Goal: Find specific page/section: Find specific page/section

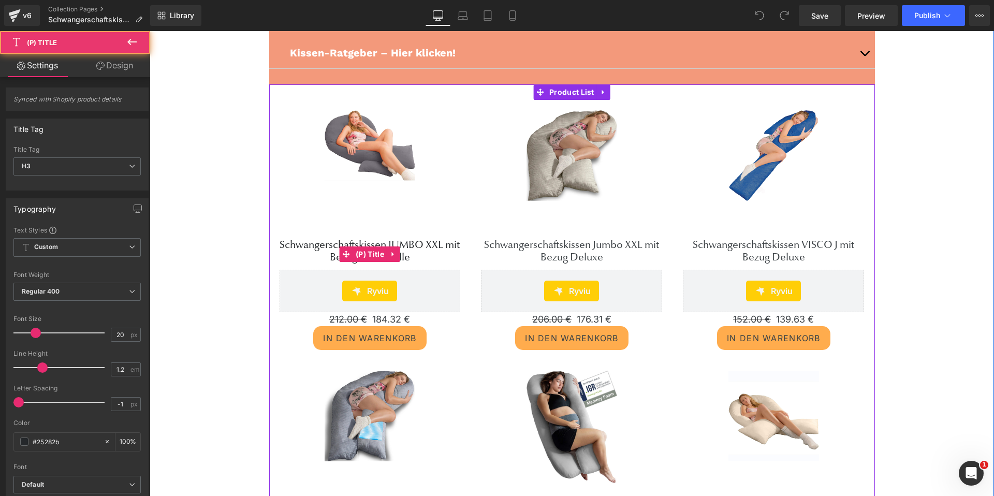
click at [425, 239] on link "Schwangerschaftskissen JUMBO XXL mit Bezug Baumwolle" at bounding box center [370, 251] width 181 height 25
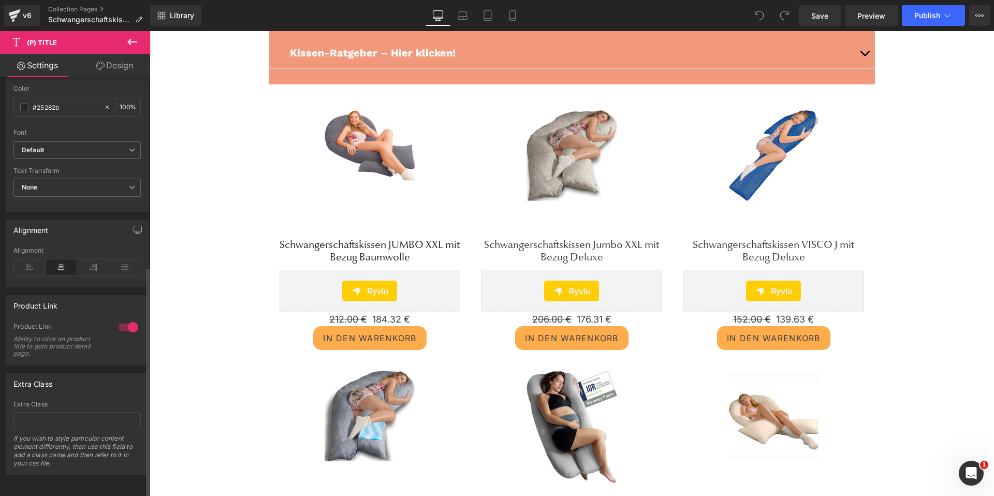
scroll to position [343, 0]
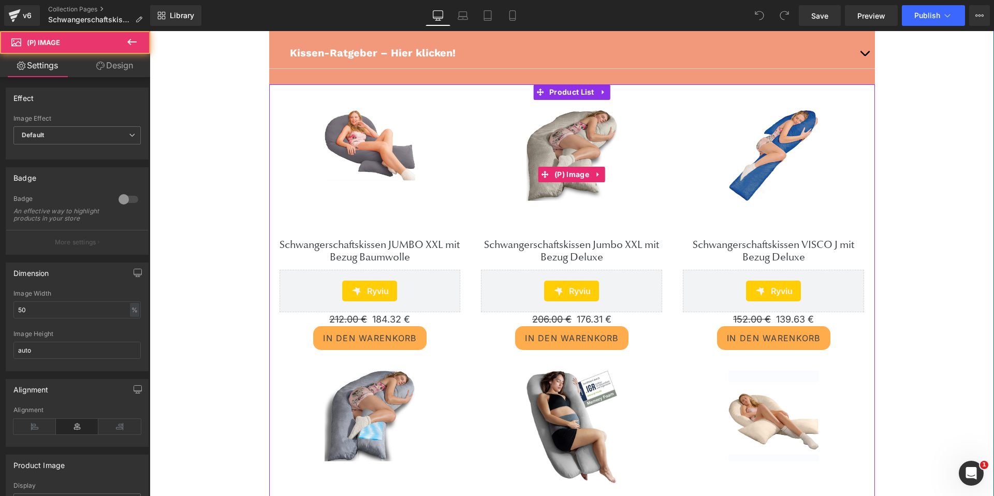
click at [548, 199] on img at bounding box center [572, 155] width 91 height 91
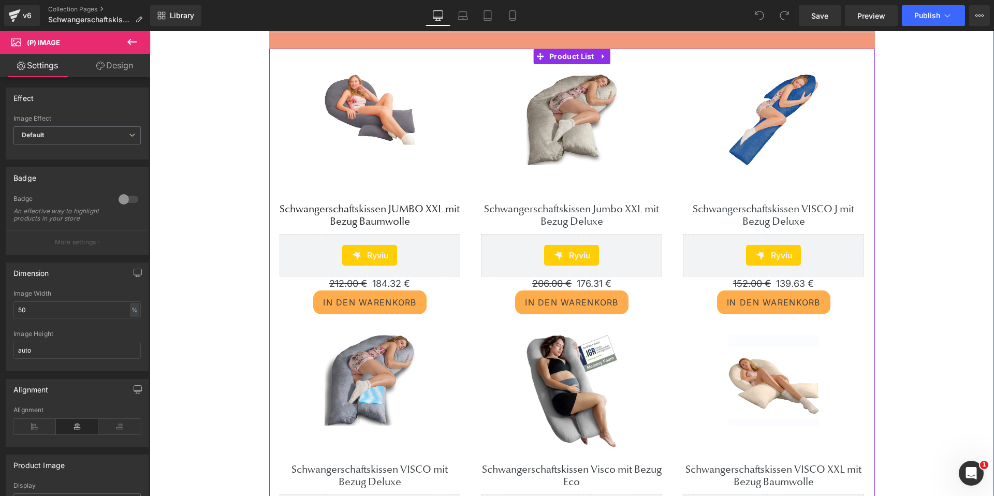
scroll to position [140, 0]
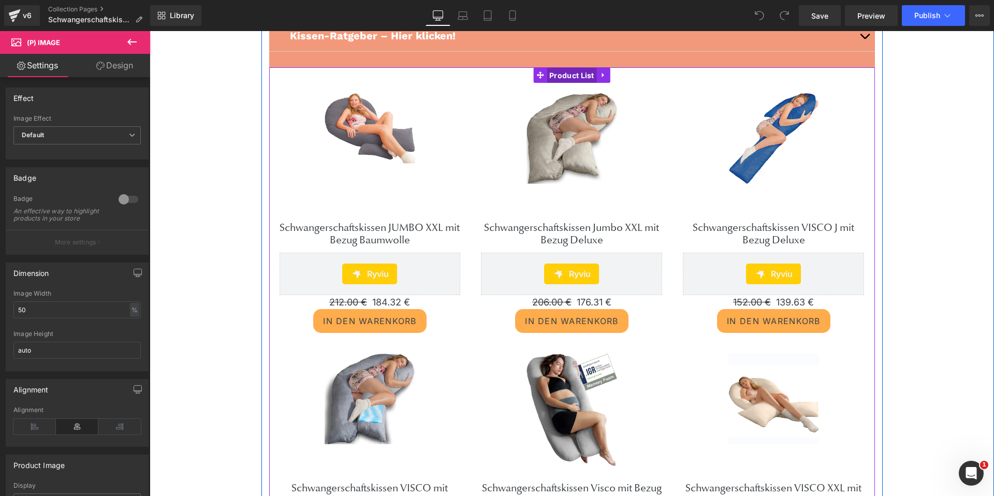
click at [577, 74] on span "Product List" at bounding box center [572, 76] width 50 height 16
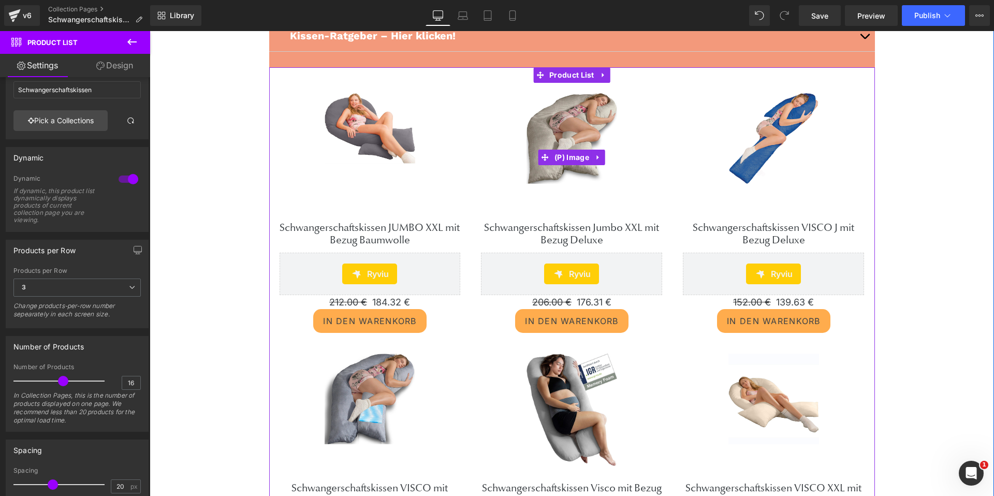
scroll to position [144, 0]
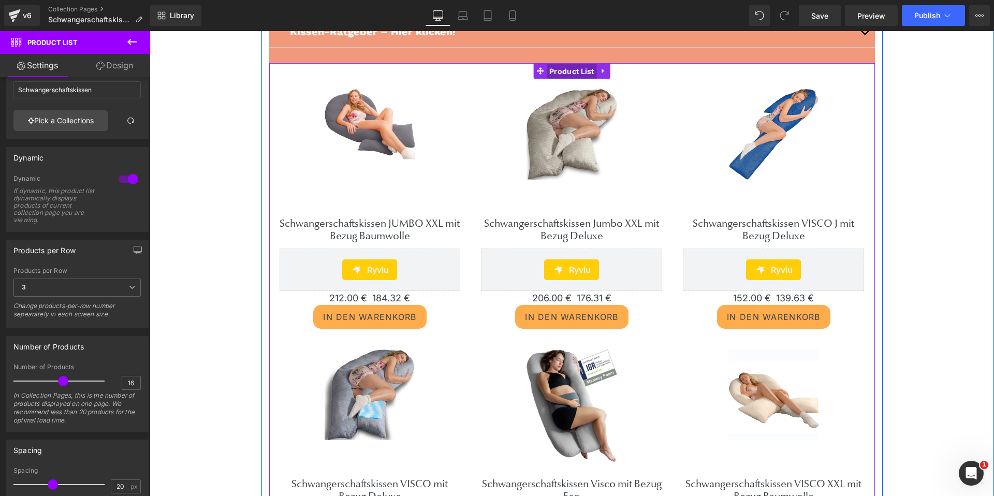
click at [570, 74] on span "Product List" at bounding box center [572, 72] width 50 height 16
click at [601, 70] on icon at bounding box center [603, 71] width 7 height 8
click at [551, 71] on span "Product List" at bounding box center [572, 71] width 50 height 16
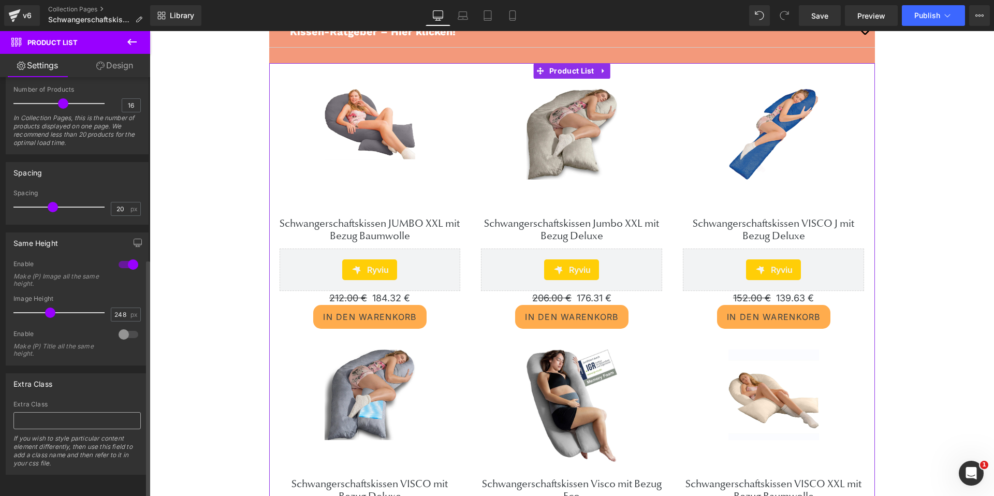
scroll to position [324, 0]
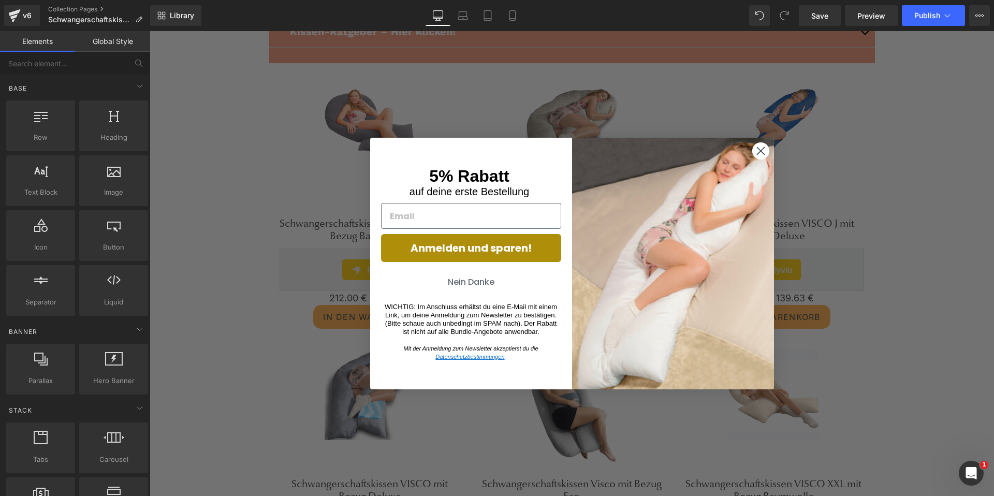
click at [756, 150] on circle "Close dialog" at bounding box center [760, 150] width 17 height 17
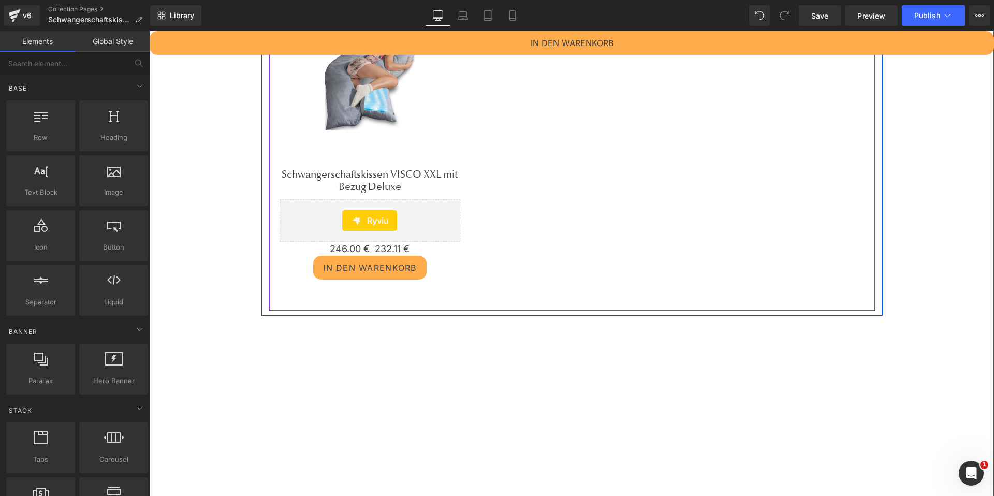
scroll to position [711, 0]
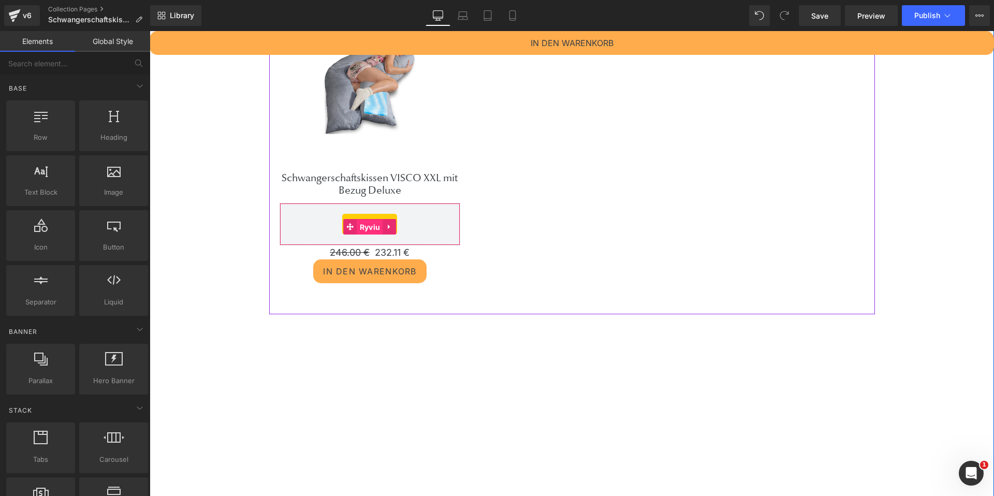
click at [377, 220] on span "Ryviu" at bounding box center [370, 228] width 26 height 16
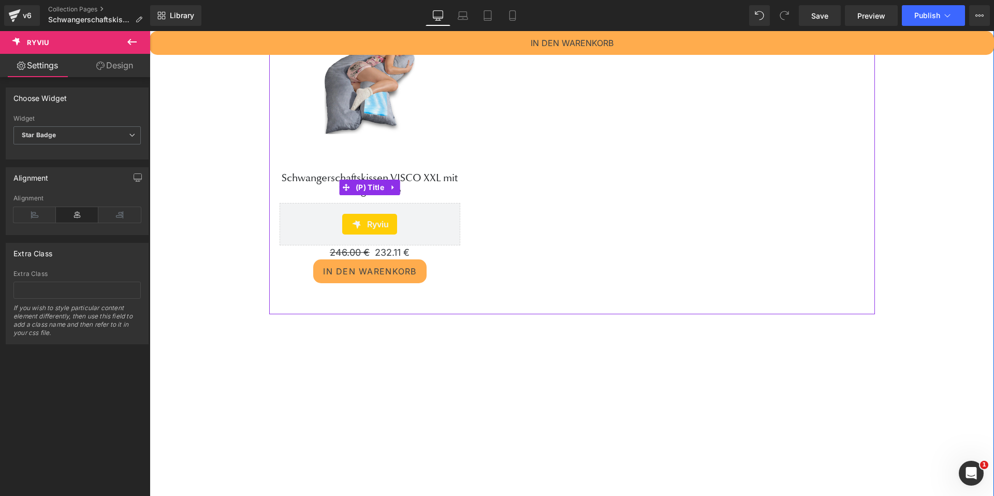
click at [391, 176] on link "Schwangerschaftskissen VISCO XXL mit Bezug Deluxe" at bounding box center [370, 184] width 181 height 25
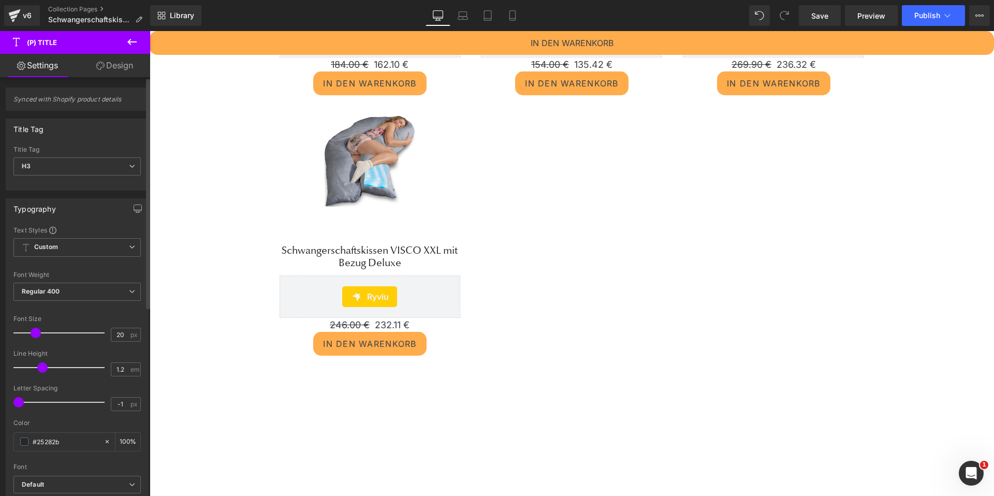
scroll to position [631, 0]
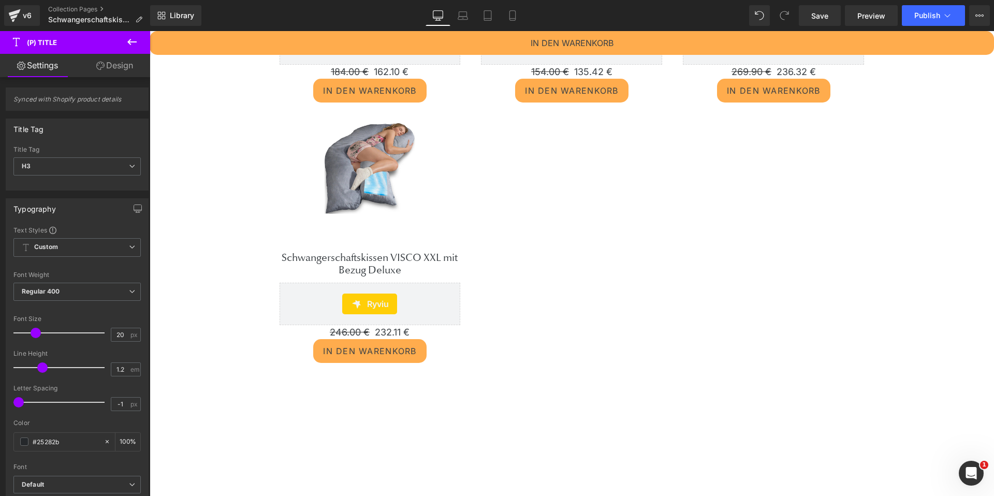
click at [129, 42] on icon at bounding box center [131, 42] width 9 height 6
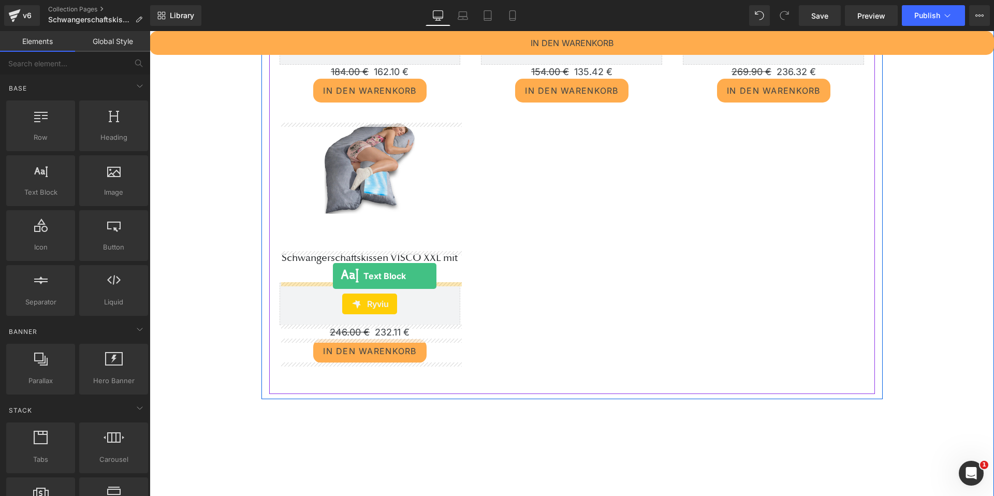
drag, startPoint x: 187, startPoint y: 220, endPoint x: 333, endPoint y: 276, distance: 155.9
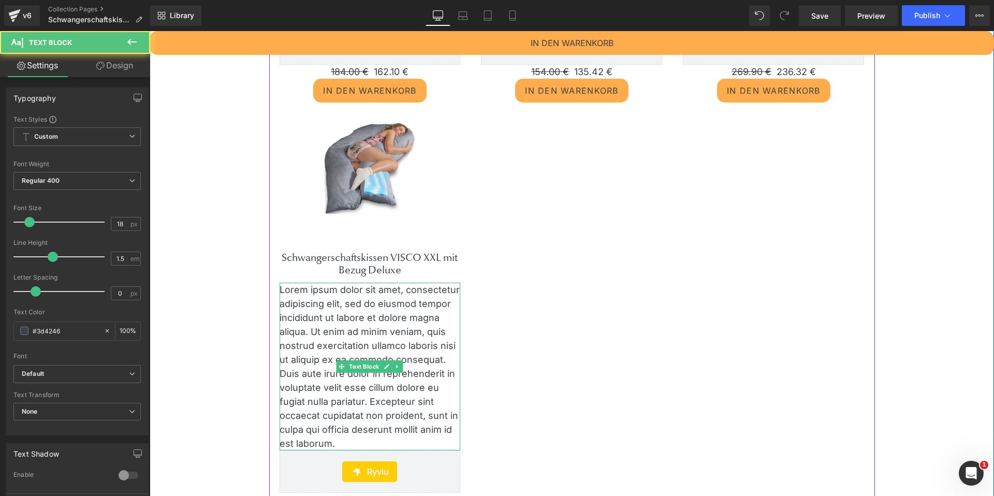
scroll to position [966, 0]
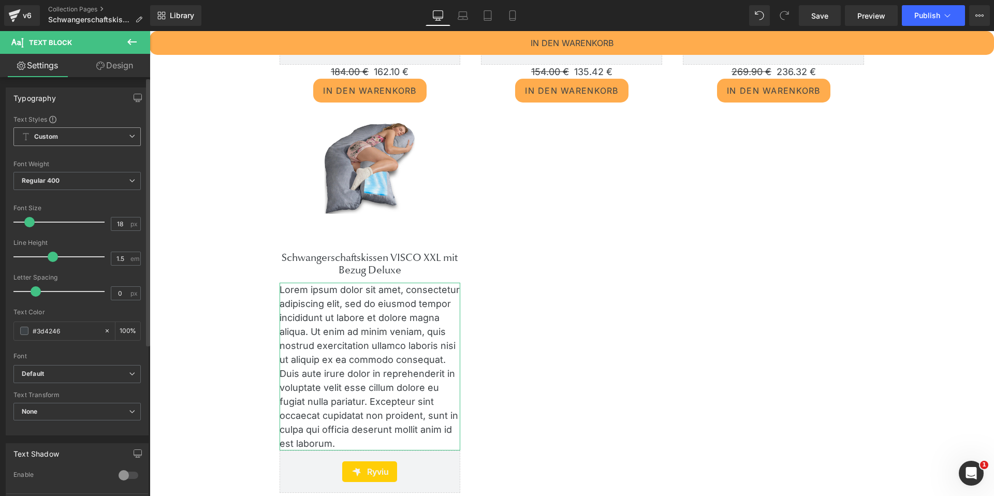
click at [78, 135] on span "Custom Setup Global Style" at bounding box center [76, 136] width 127 height 19
click at [71, 443] on div "Text Shadow 0 Enable #333333 Shadow Color #333333 100 % More settings" at bounding box center [75, 477] width 151 height 83
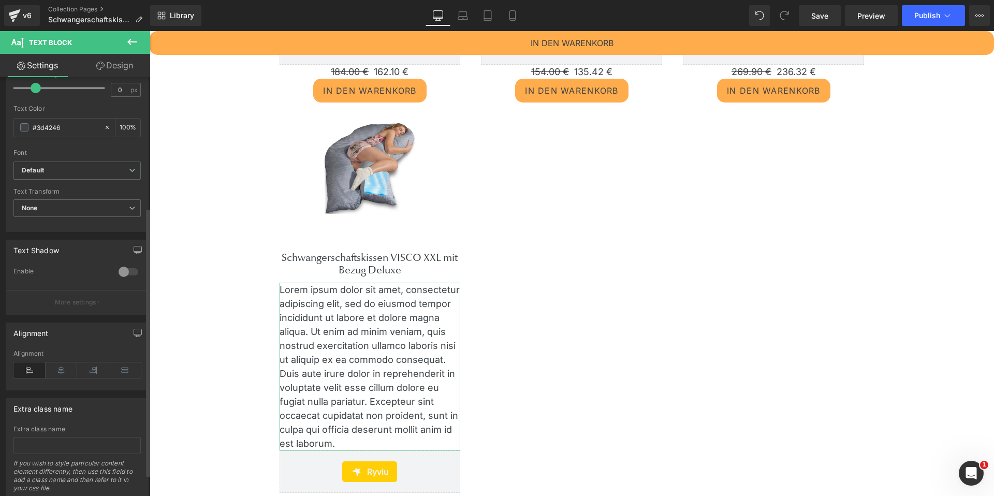
scroll to position [203, 0]
click at [131, 272] on div at bounding box center [128, 272] width 25 height 17
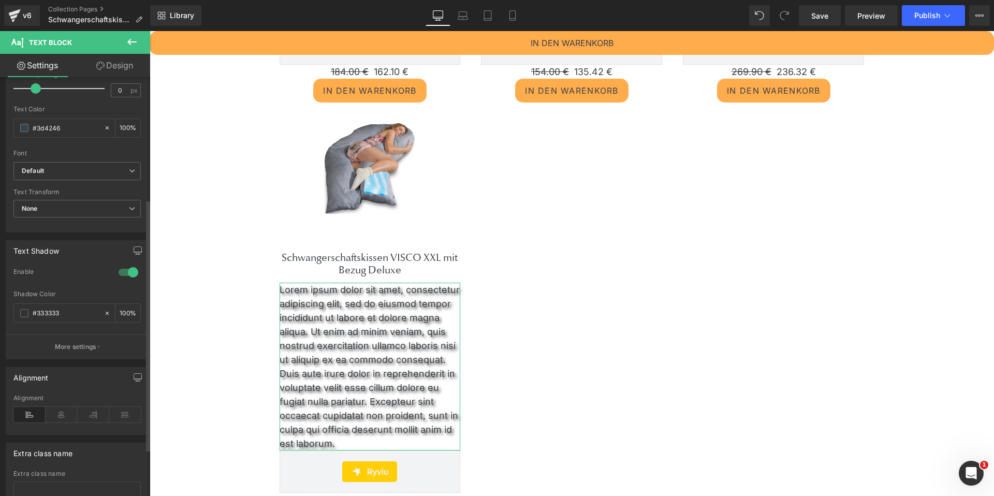
click at [120, 271] on div at bounding box center [128, 272] width 25 height 17
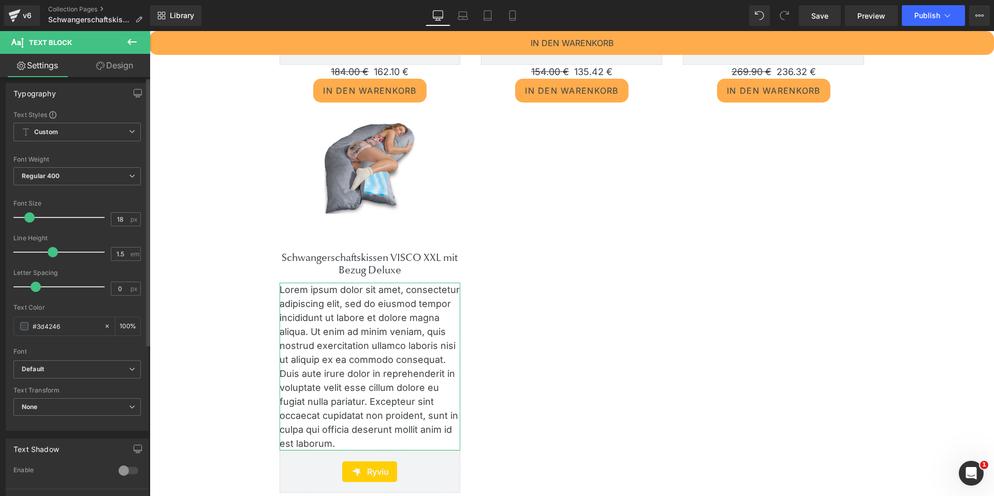
scroll to position [0, 0]
click at [134, 99] on icon "button" at bounding box center [138, 98] width 8 height 8
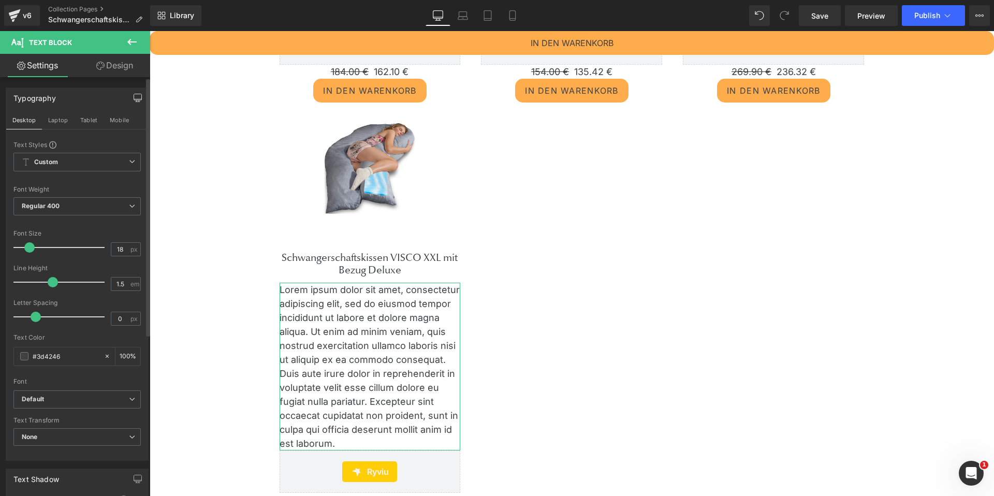
click at [43, 103] on div "Typography" at bounding box center [77, 98] width 142 height 20
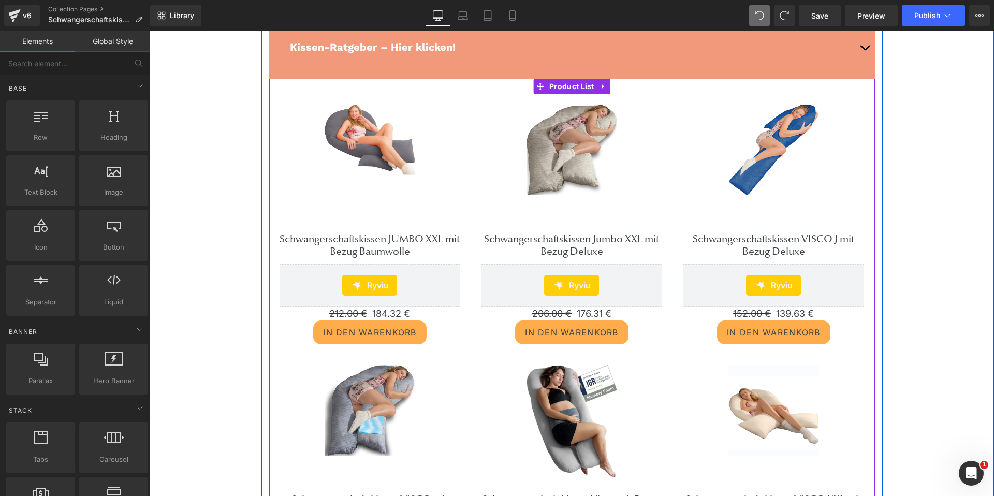
scroll to position [117, 0]
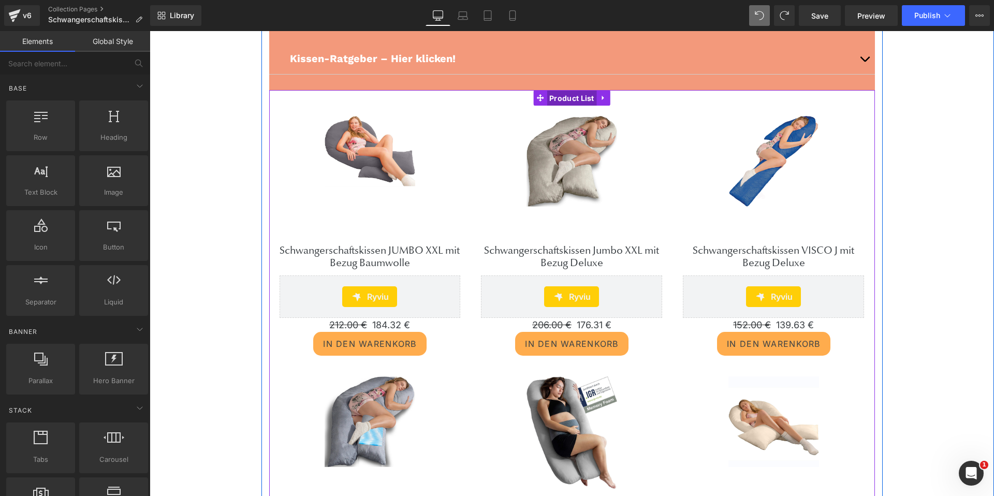
click at [577, 100] on span "Product List" at bounding box center [572, 99] width 50 height 16
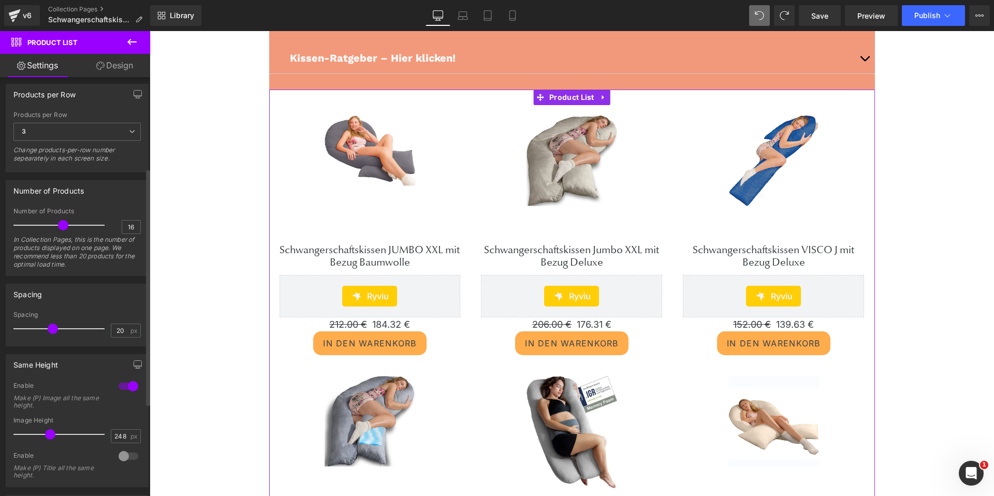
scroll to position [324, 0]
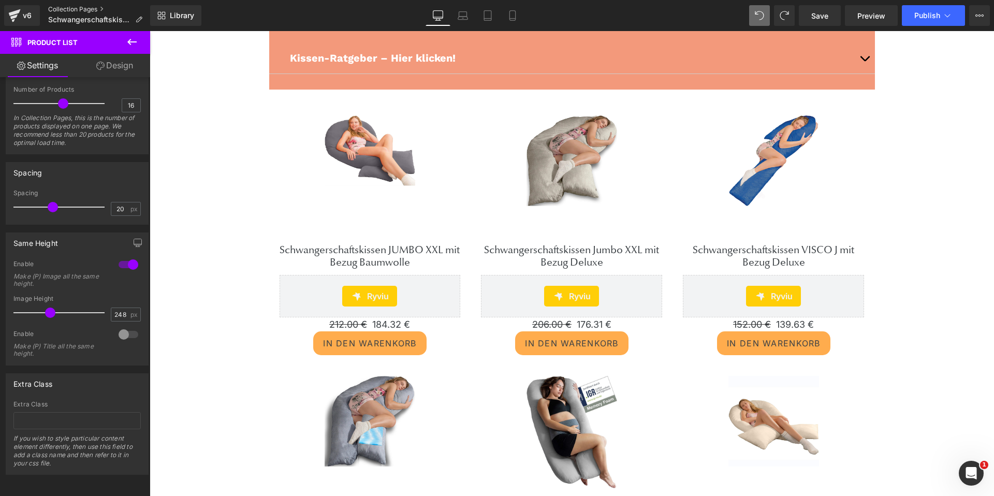
click at [63, 7] on link "Collection Pages" at bounding box center [99, 9] width 103 height 8
